Goal: Check status

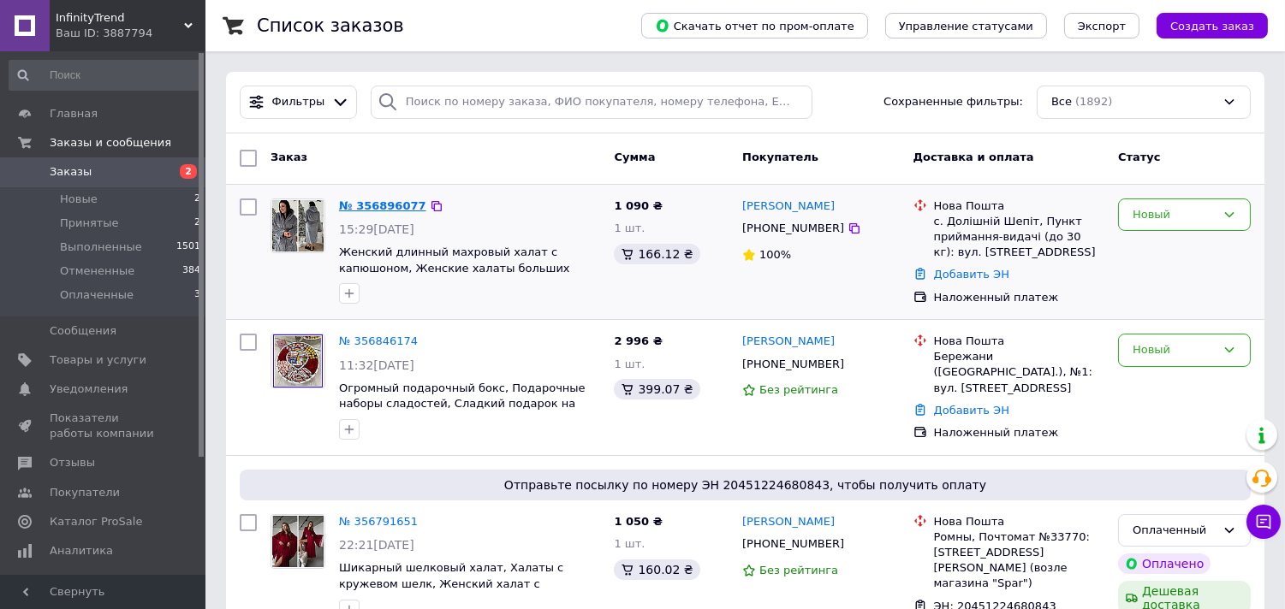
click at [385, 206] on link "№ 356896077" at bounding box center [382, 205] width 87 height 13
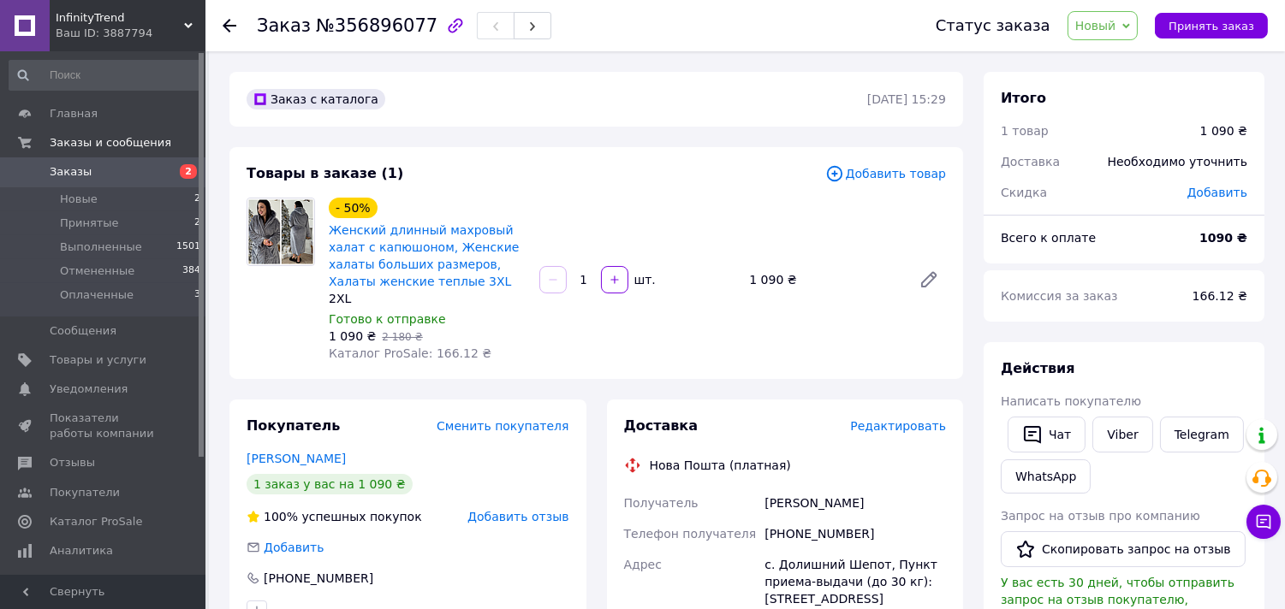
click at [139, 163] on link "Заказы 2" at bounding box center [105, 172] width 211 height 29
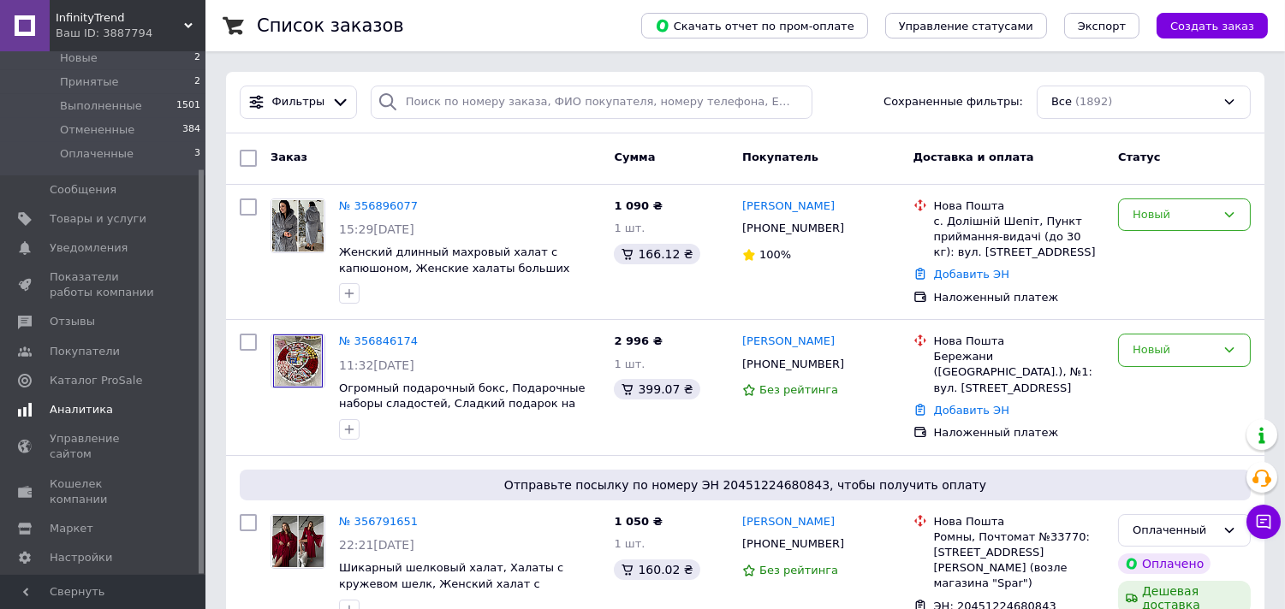
scroll to position [152, 0]
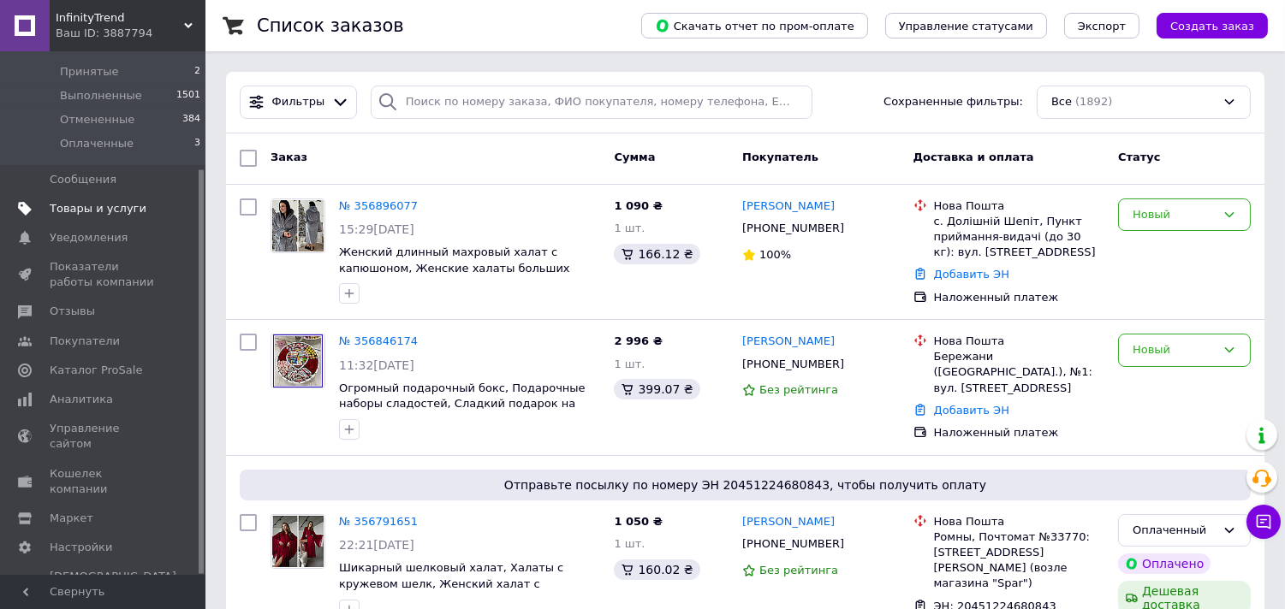
click at [98, 199] on link "Товары и услуги" at bounding box center [105, 208] width 211 height 29
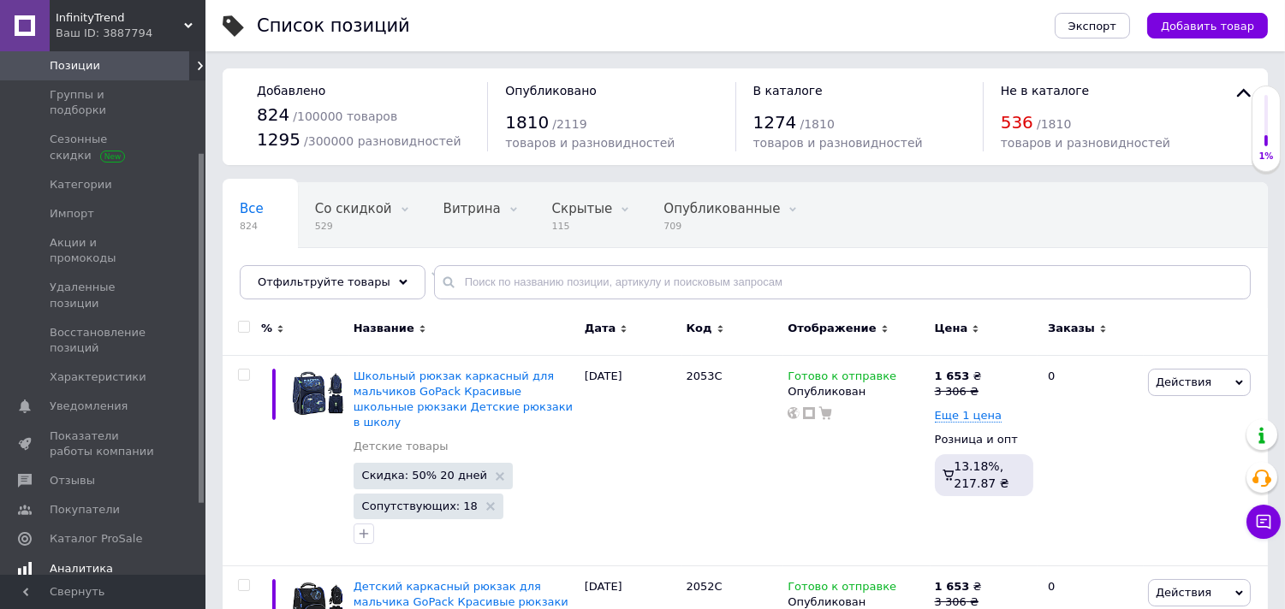
click at [91, 562] on span "Аналитика" at bounding box center [81, 569] width 63 height 15
